Goal: Task Accomplishment & Management: Manage account settings

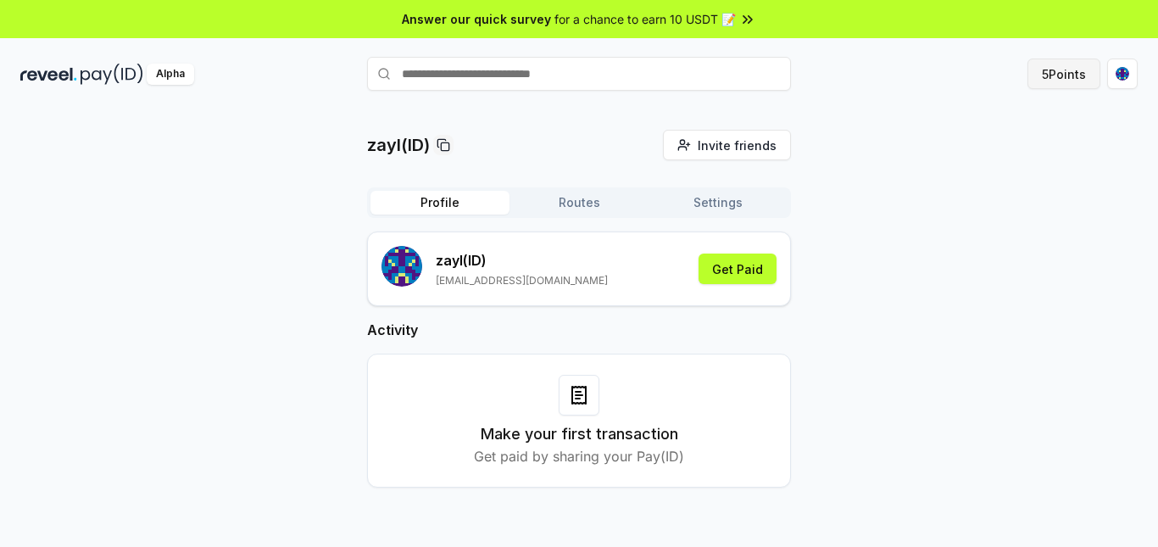
click at [1067, 63] on button "5 Points" at bounding box center [1063, 73] width 73 height 31
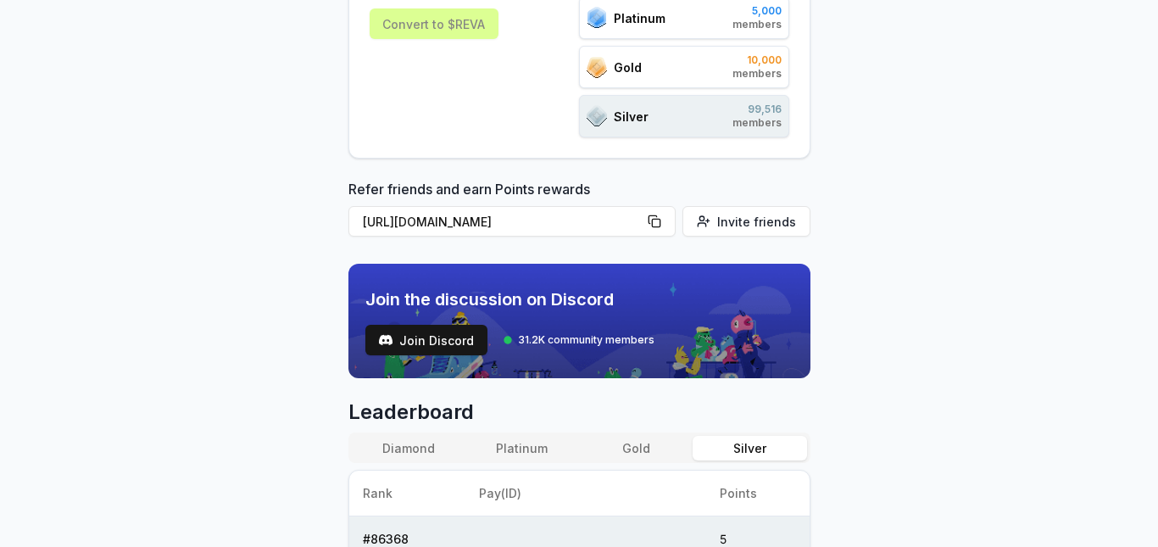
scroll to position [85, 0]
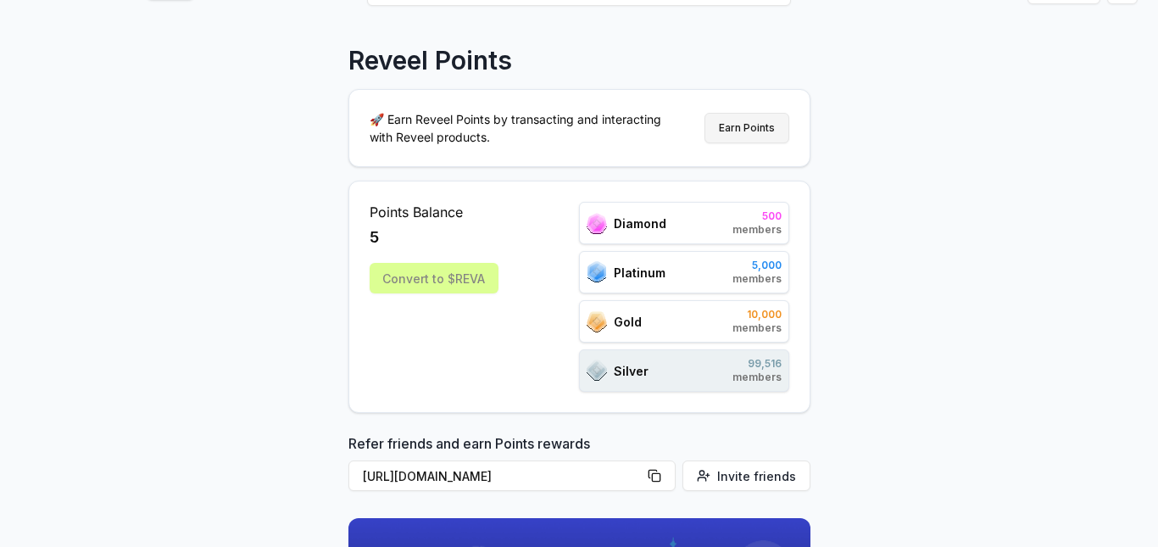
click at [751, 124] on button "Earn Points" at bounding box center [746, 128] width 85 height 31
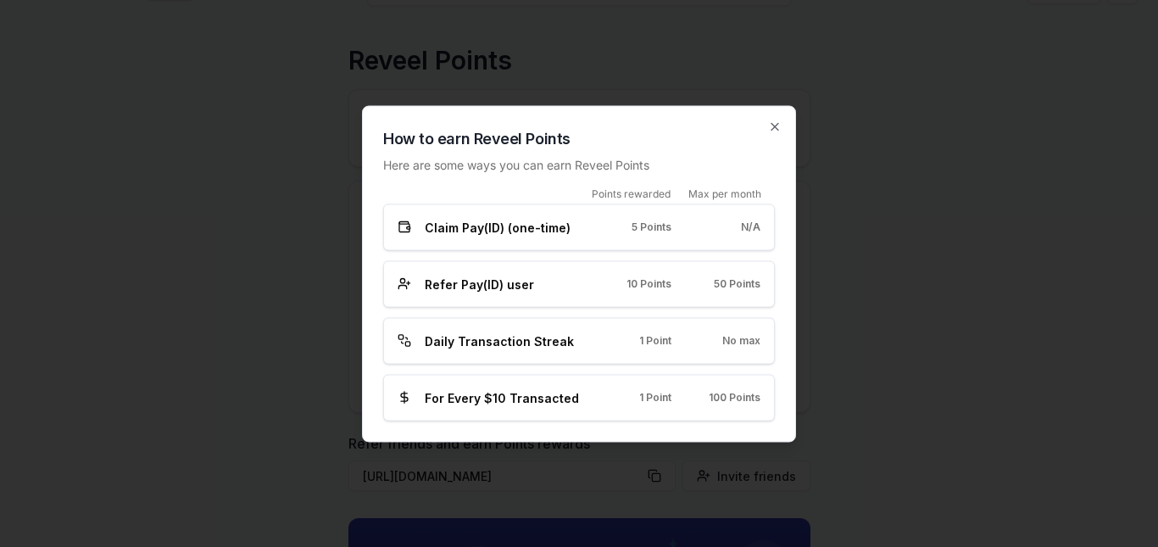
click at [510, 339] on span "Daily Transaction Streak" at bounding box center [499, 340] width 149 height 18
click at [587, 341] on div "Daily Transaction Streak 1 Point No max" at bounding box center [578, 340] width 363 height 18
click at [767, 131] on h2 "How to earn Reveel Points" at bounding box center [579, 138] width 392 height 24
click at [771, 121] on icon "button" at bounding box center [775, 126] width 14 height 14
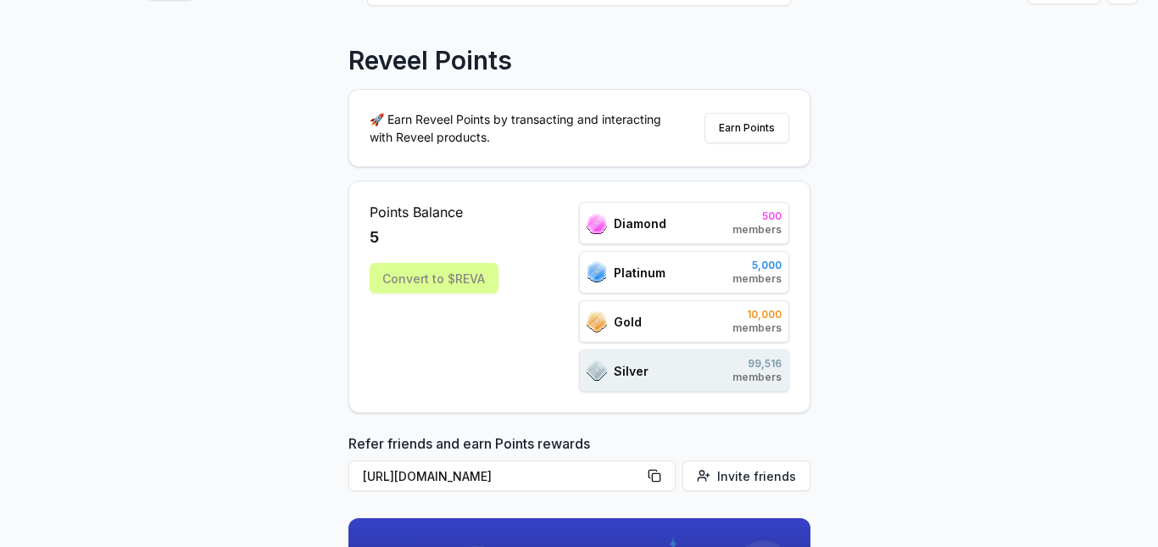
scroll to position [509, 0]
